Goal: Navigation & Orientation: Find specific page/section

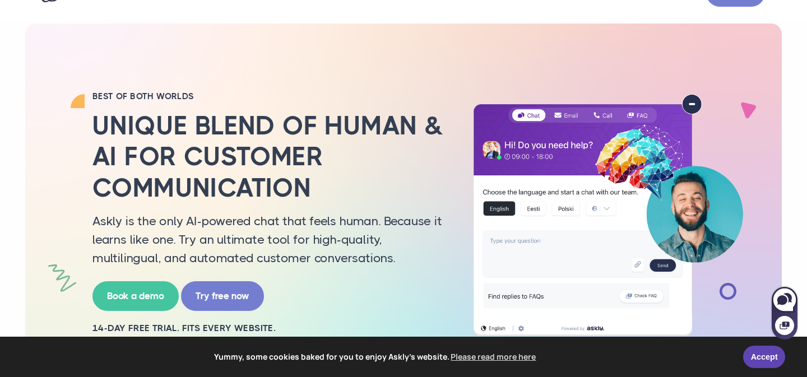
scroll to position [38, 0]
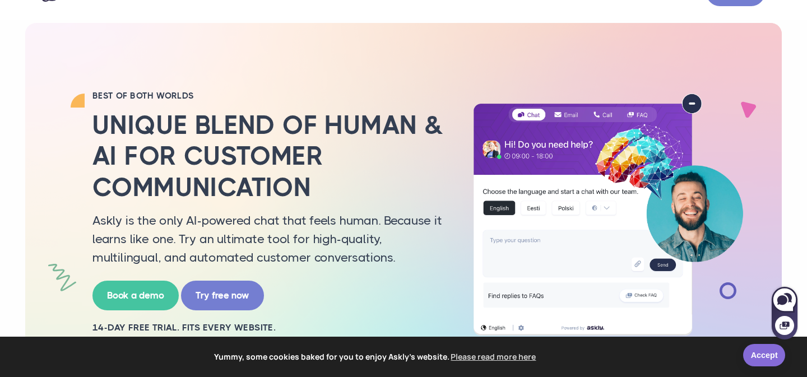
click at [770, 357] on link "Accept" at bounding box center [764, 355] width 42 height 22
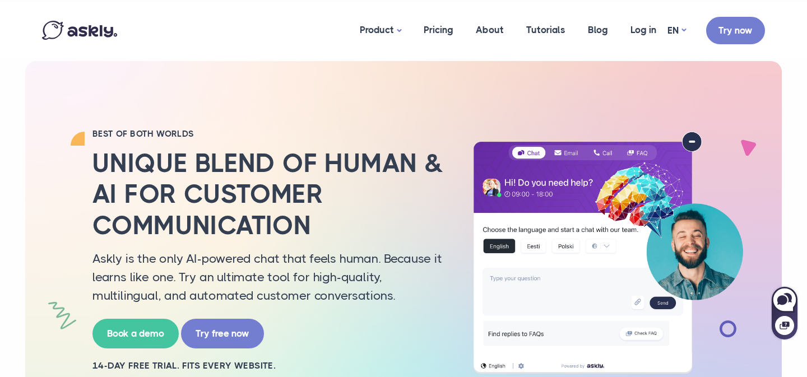
click at [675, 63] on link "ET" at bounding box center [676, 62] width 45 height 20
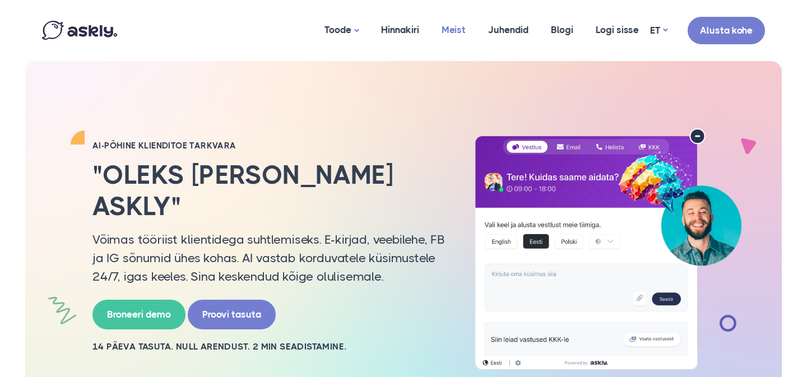
click at [452, 22] on link "Meist" at bounding box center [453, 30] width 47 height 54
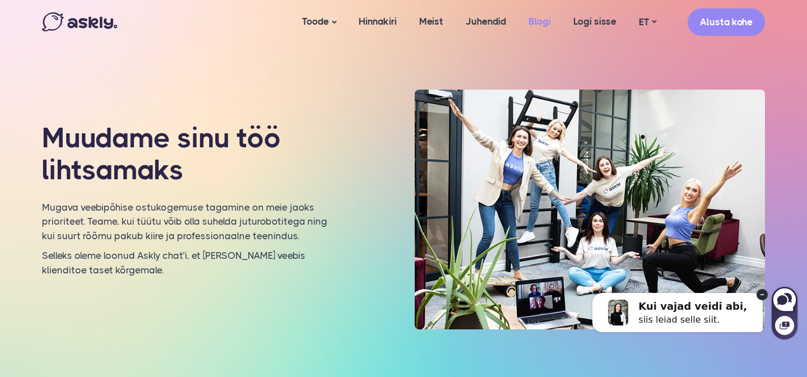
click at [532, 13] on link "Blogi" at bounding box center [539, 21] width 45 height 43
